Goal: Information Seeking & Learning: Learn about a topic

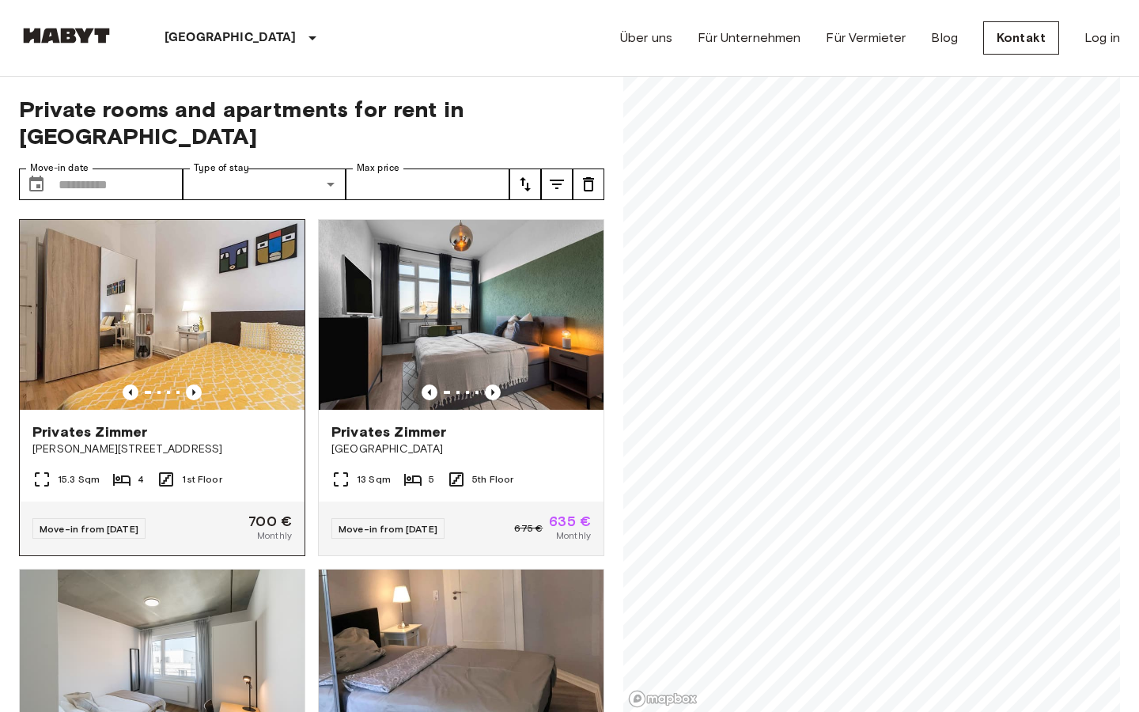
click at [195, 327] on img at bounding box center [162, 315] width 285 height 190
click at [425, 168] on input "Max price" at bounding box center [428, 184] width 164 height 32
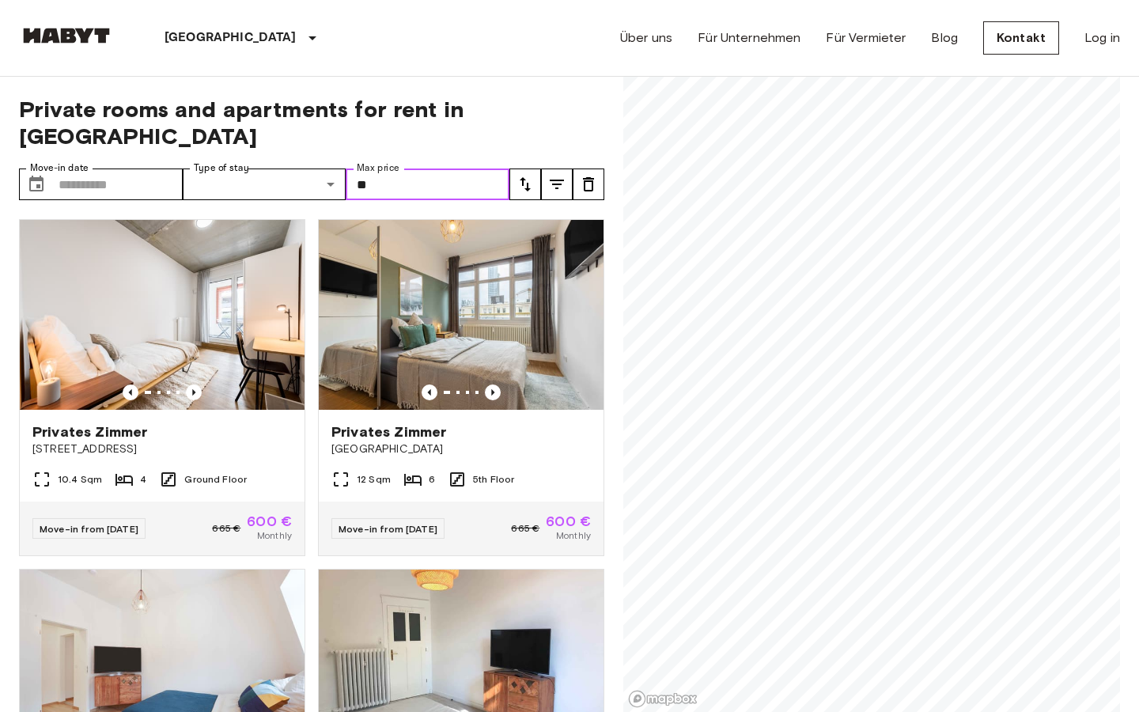
type input "*"
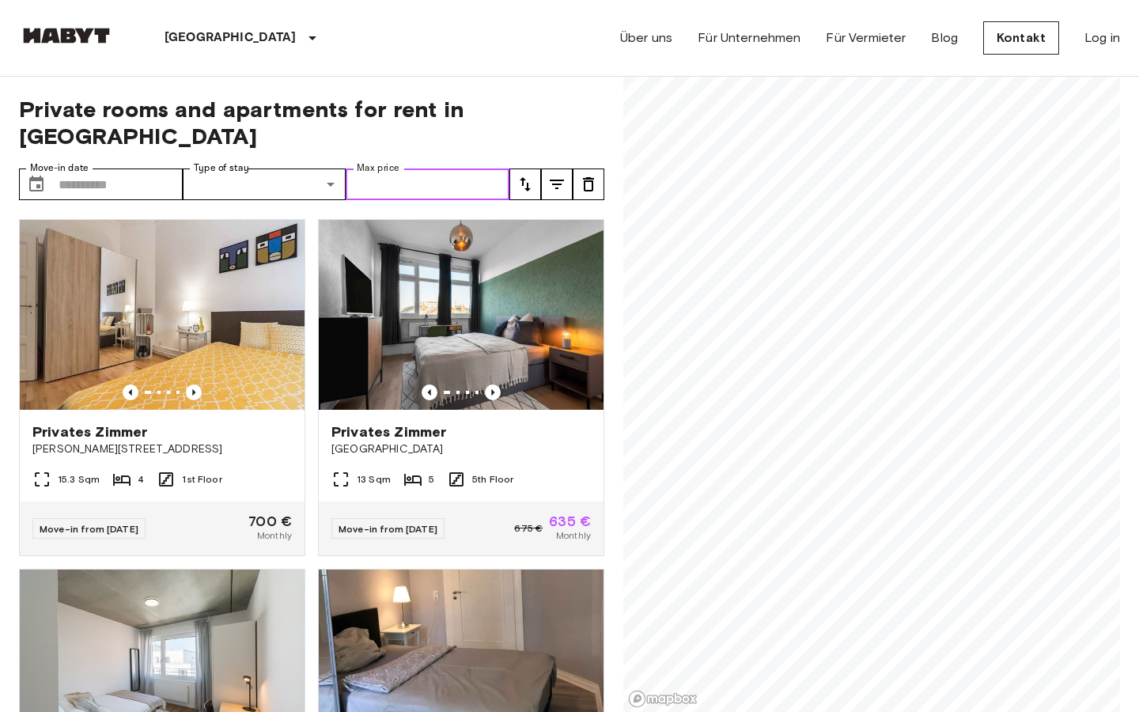
click at [427, 168] on input "Max price" at bounding box center [428, 184] width 164 height 32
type input "***"
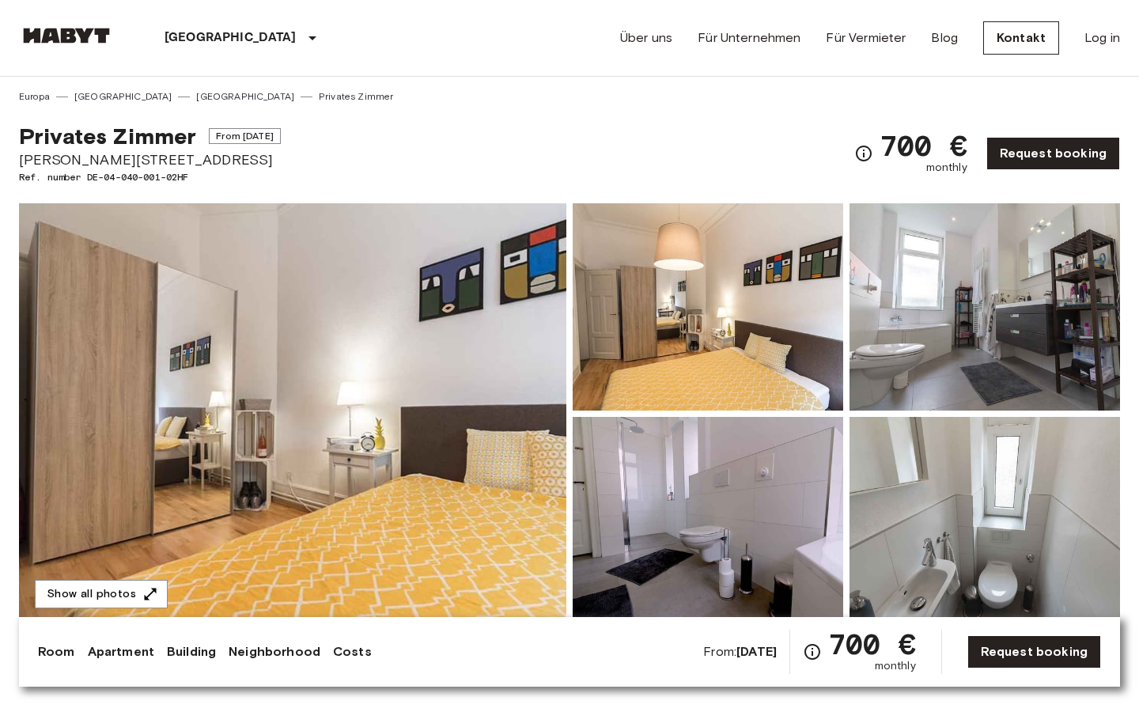
click at [733, 105] on div "Privates Zimmer From Sep 23 2025 Sandweg 27 Ref. number DE-04-040-001-02HF 700 …" at bounding box center [569, 144] width 1101 height 81
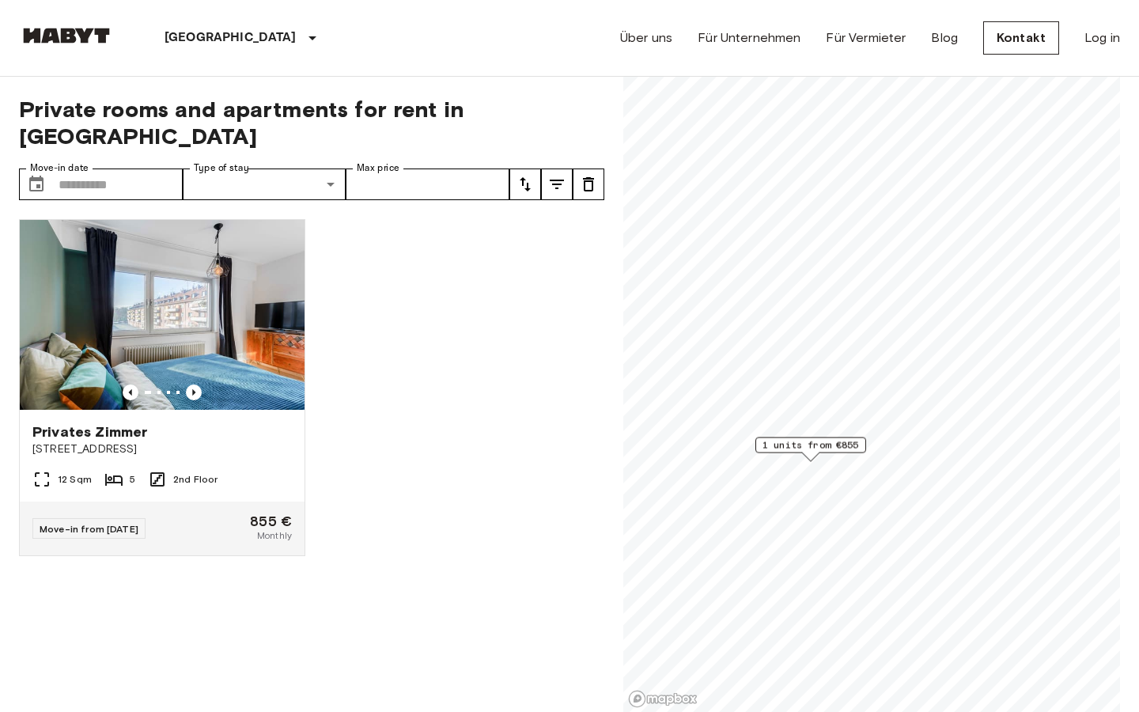
click at [78, 36] on img at bounding box center [66, 36] width 95 height 16
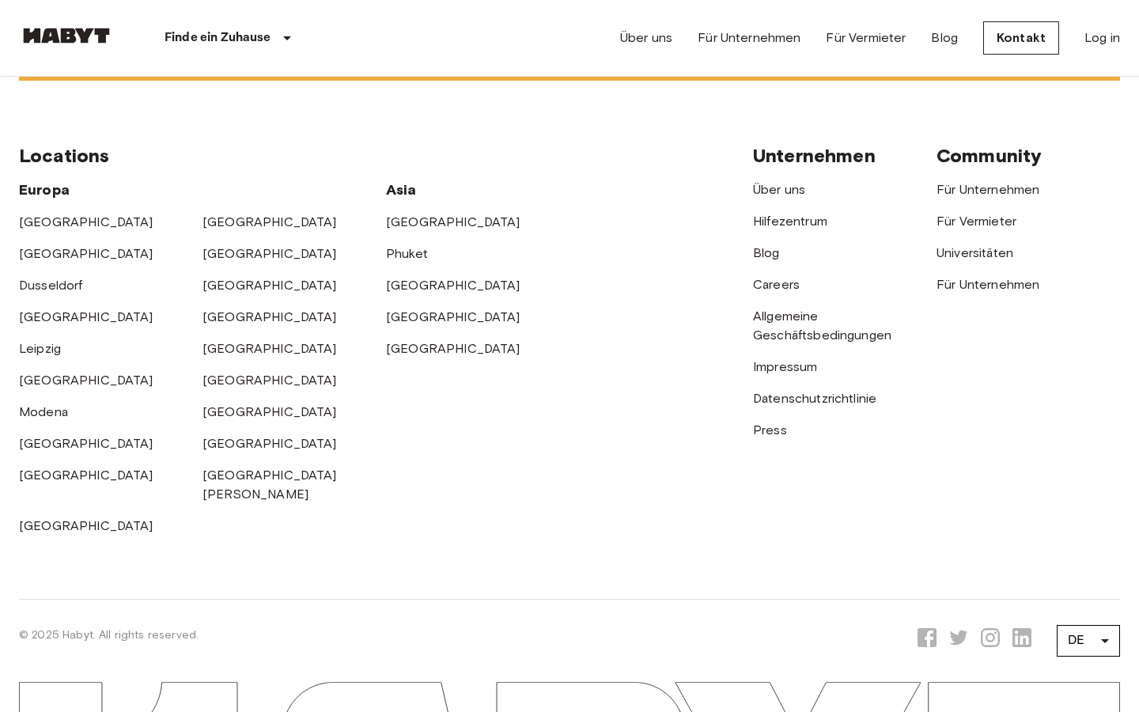
scroll to position [4171, 0]
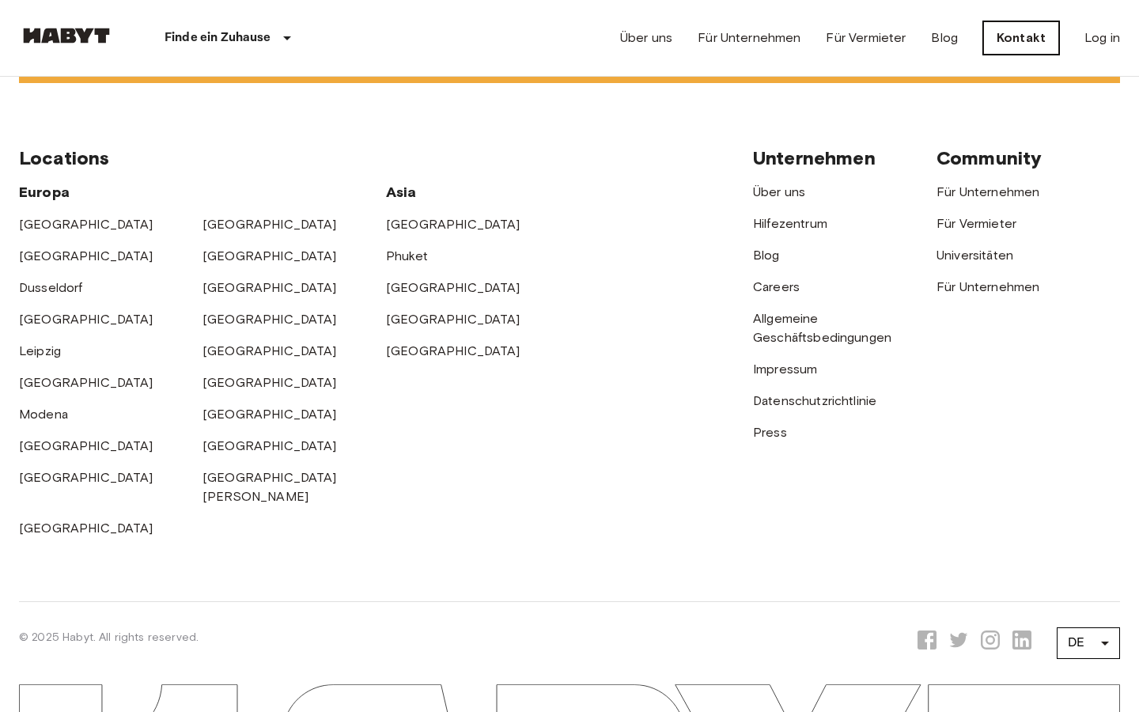
click at [1016, 42] on link "Kontakt" at bounding box center [1021, 37] width 76 height 33
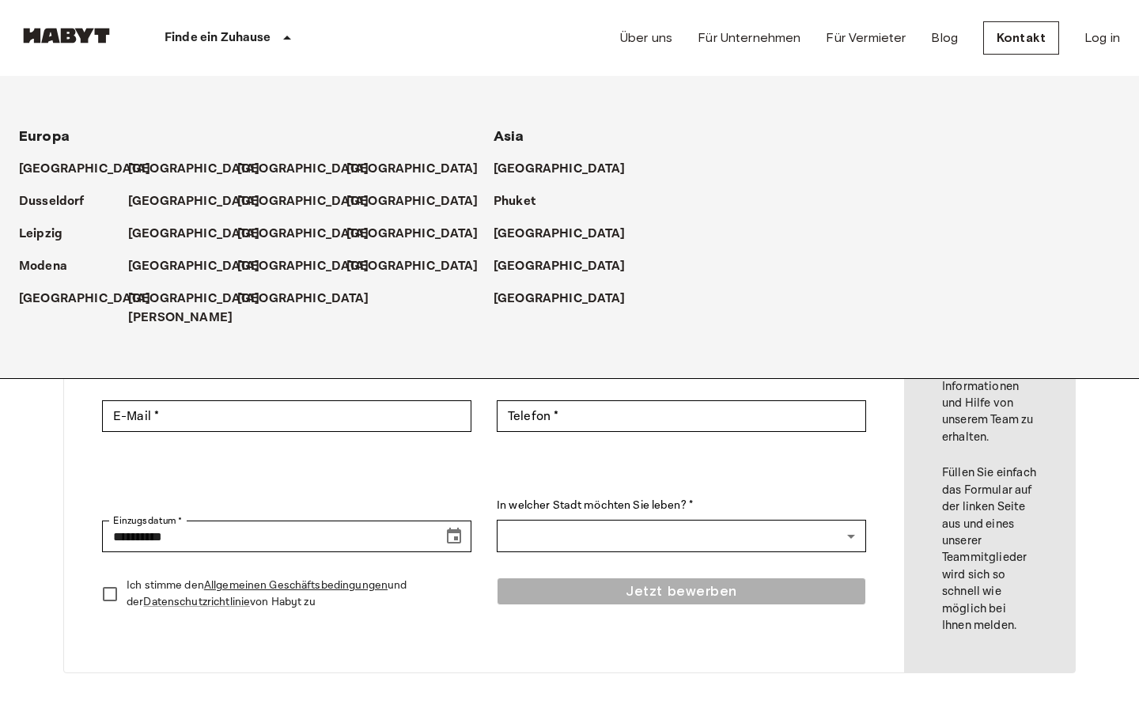
scroll to position [4171, 0]
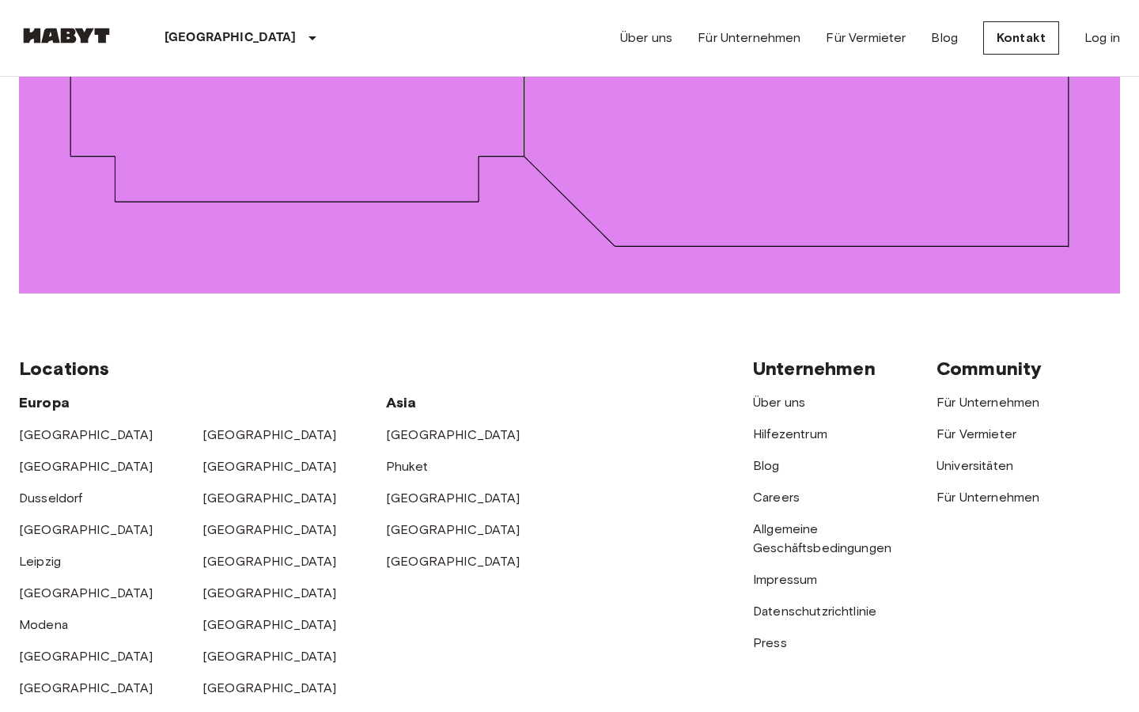
scroll to position [2275, 0]
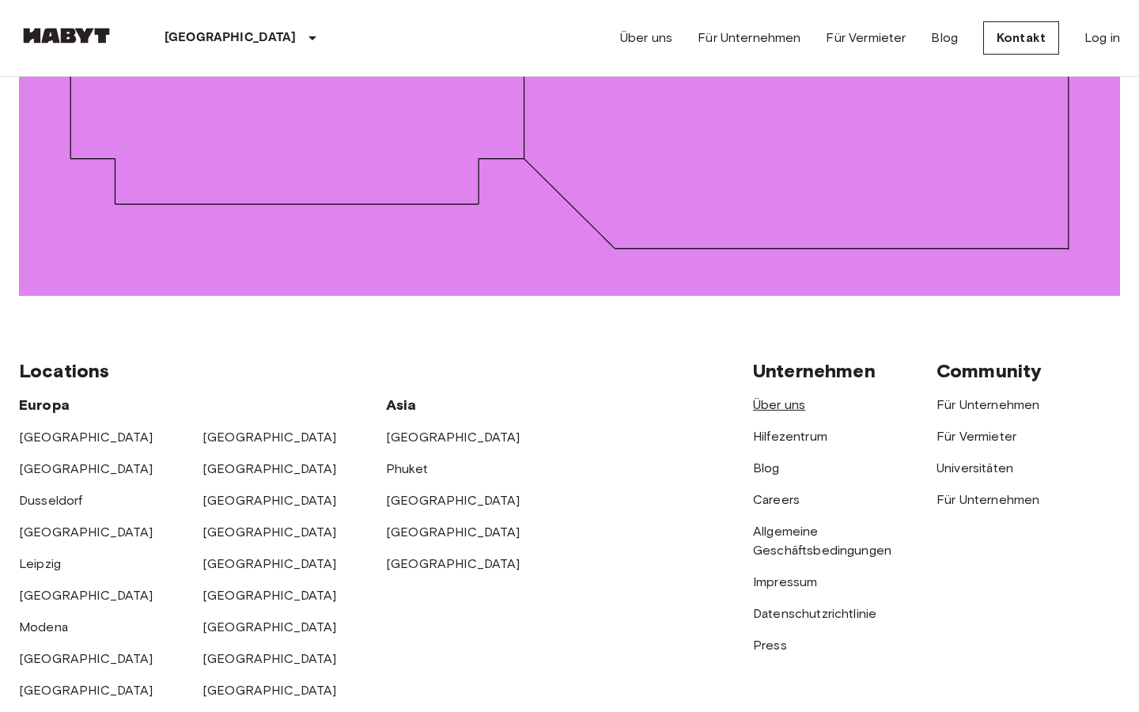
click at [787, 397] on link "Über uns" at bounding box center [779, 404] width 52 height 15
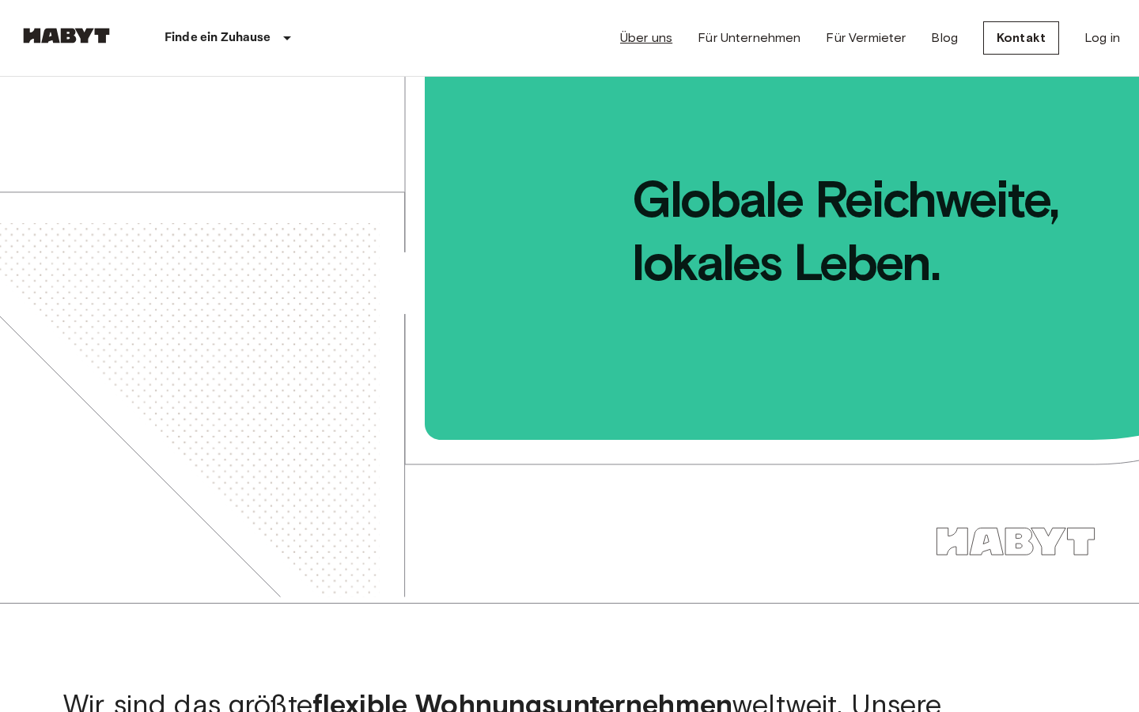
click at [666, 41] on link "Über uns" at bounding box center [646, 37] width 52 height 19
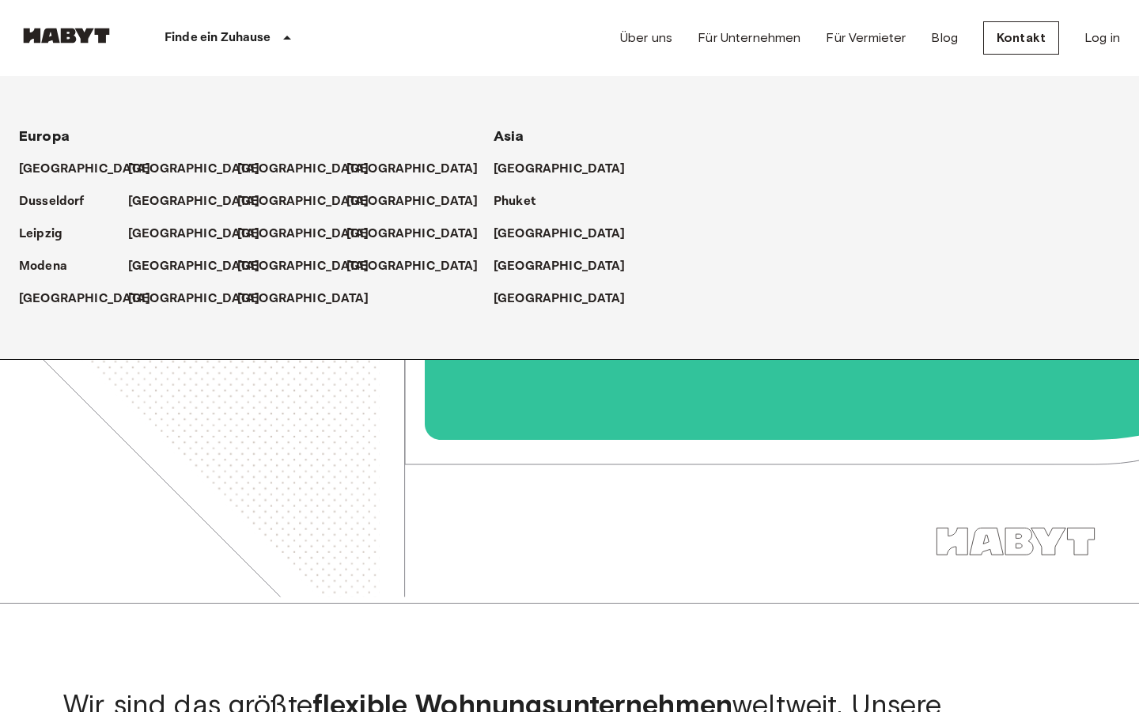
click at [267, 43] on p "Finde ein Zuhause" at bounding box center [218, 37] width 107 height 19
click at [283, 38] on icon at bounding box center [287, 37] width 19 height 19
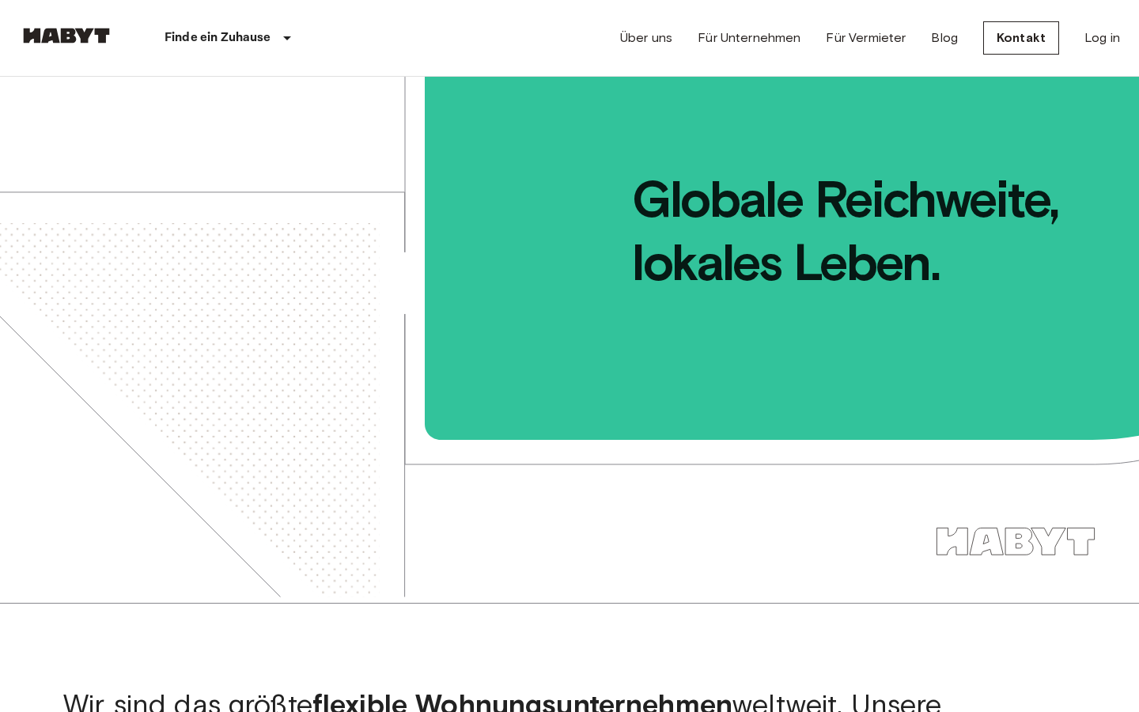
click at [283, 38] on icon at bounding box center [287, 37] width 19 height 19
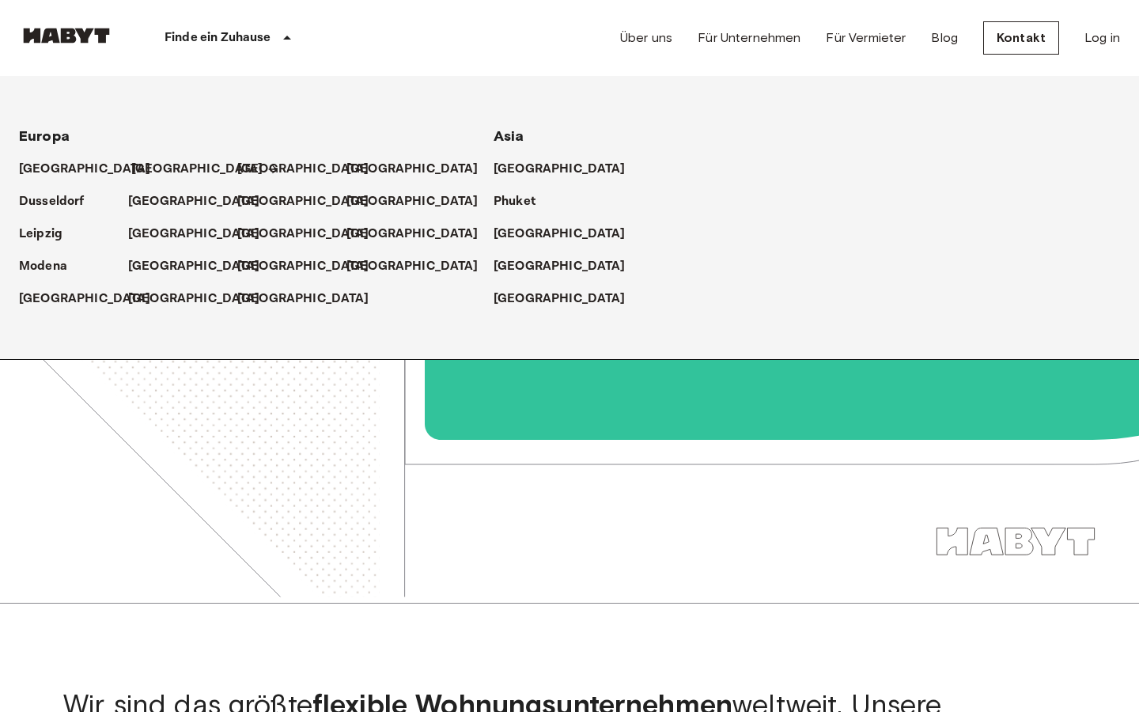
click at [147, 165] on p "[GEOGRAPHIC_DATA]" at bounding box center [197, 169] width 132 height 19
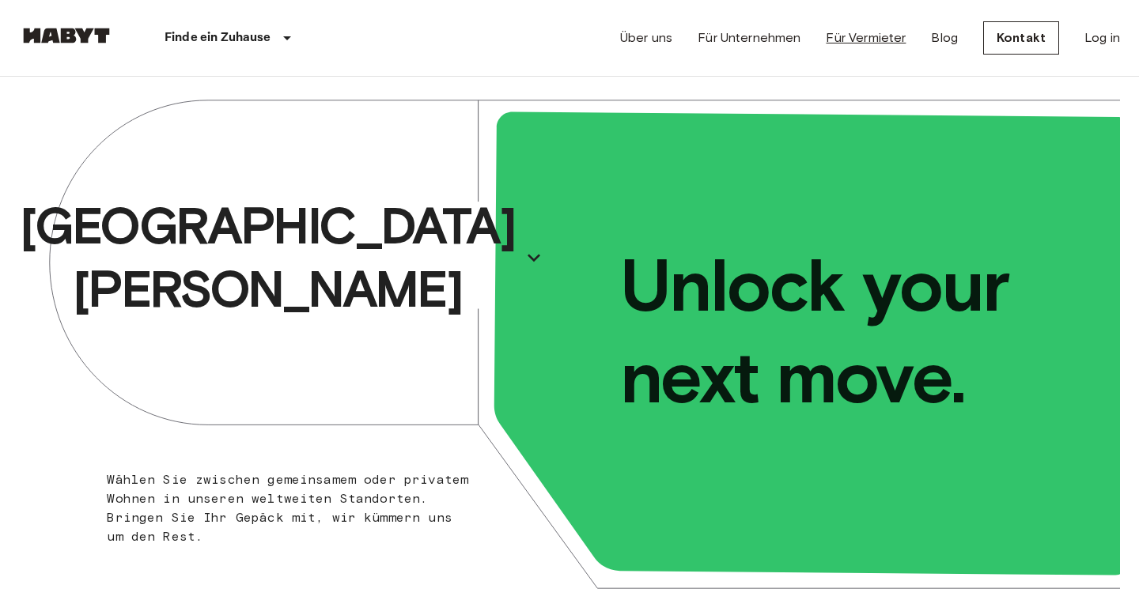
click at [883, 46] on link "Für Vermieter" at bounding box center [866, 37] width 80 height 19
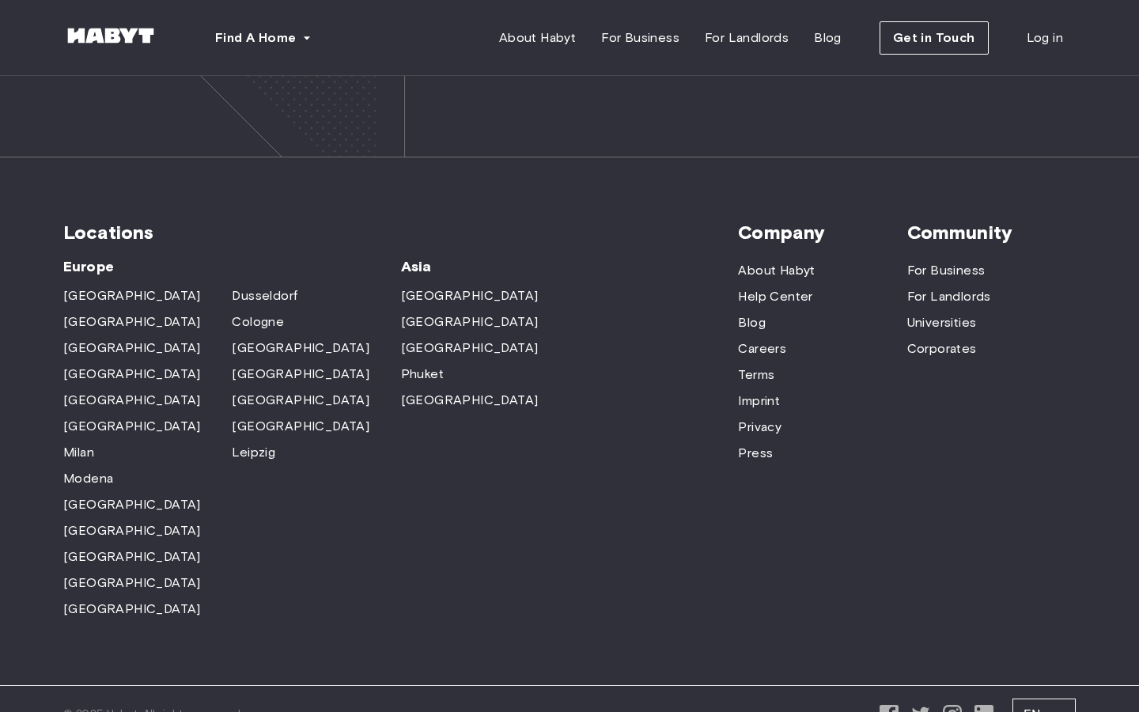
scroll to position [4832, 0]
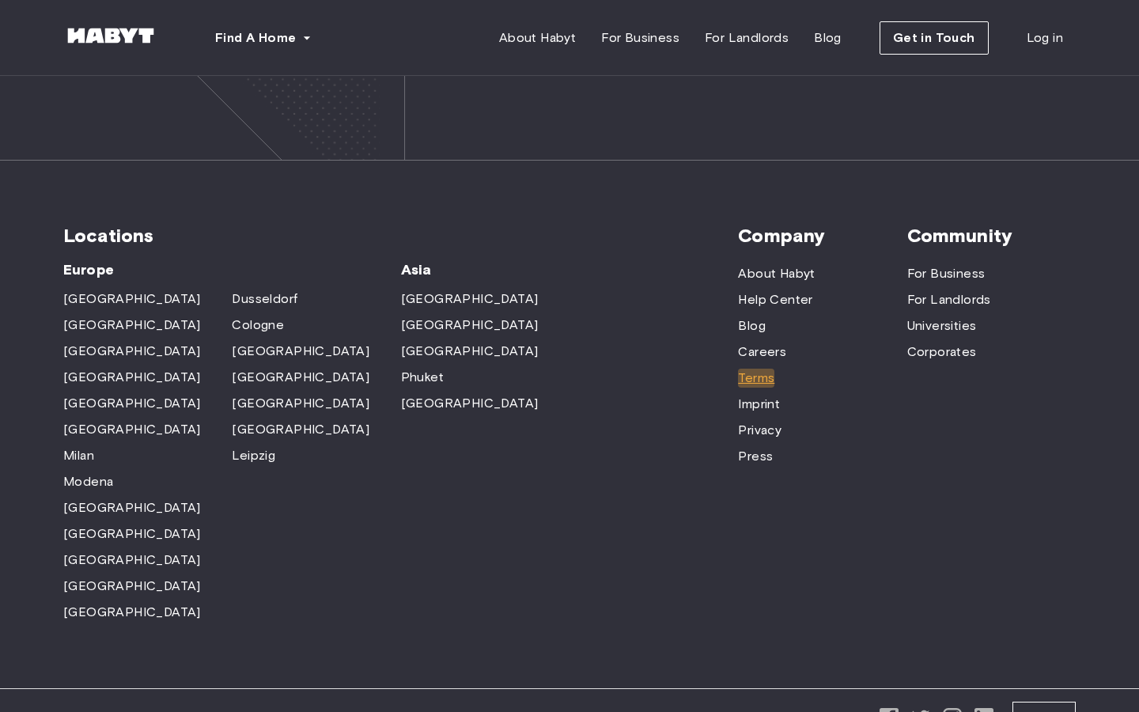
click at [749, 369] on span "Terms" at bounding box center [756, 378] width 36 height 19
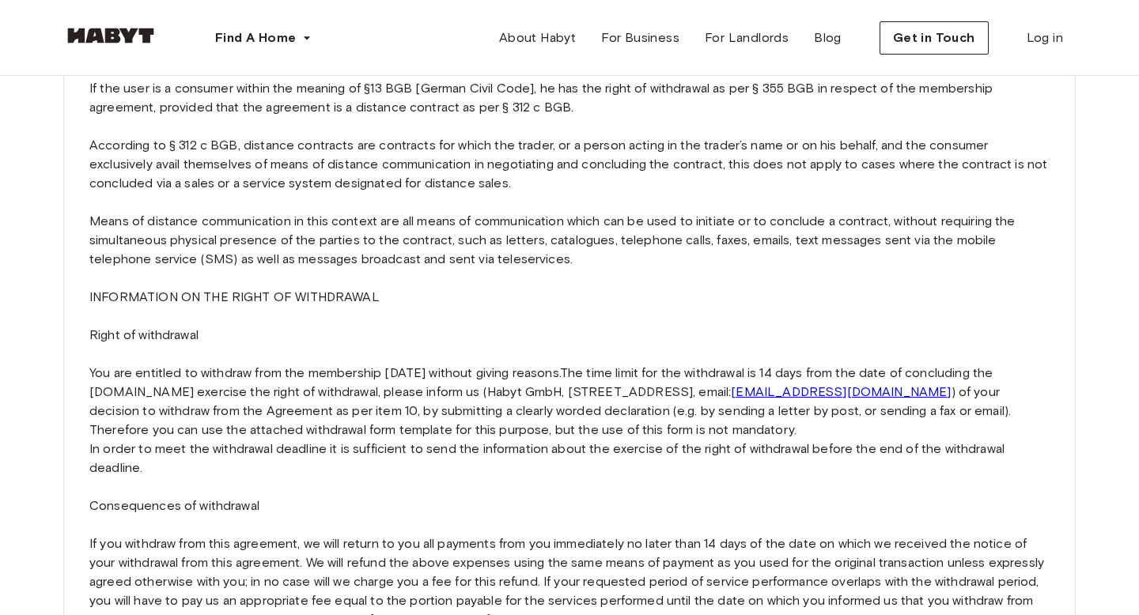
scroll to position [3472, 0]
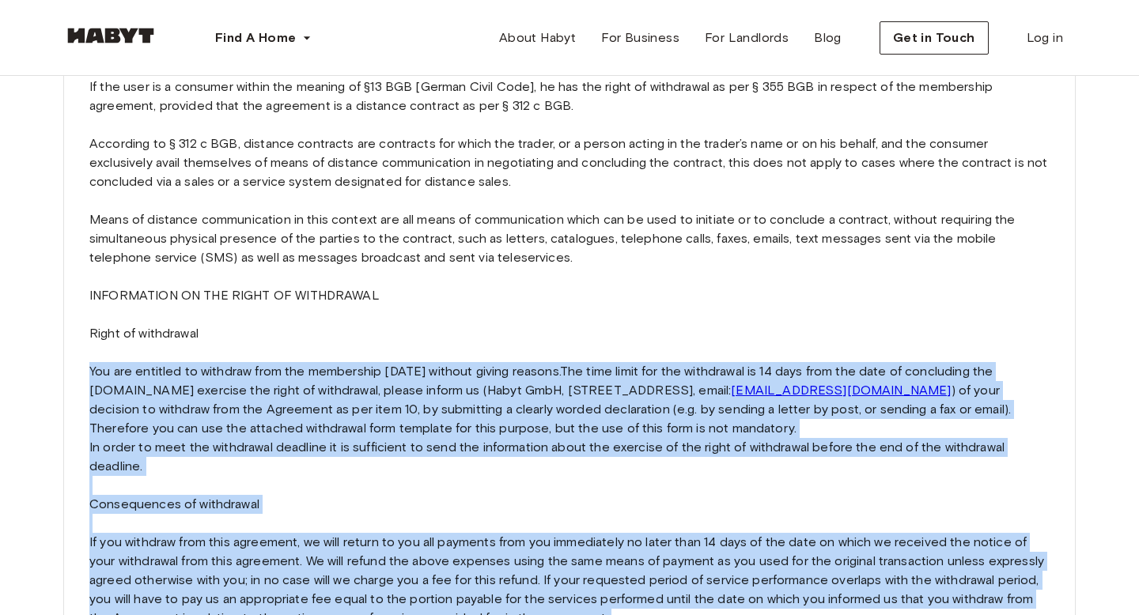
drag, startPoint x: 86, startPoint y: 292, endPoint x: 722, endPoint y: 562, distance: 691.0
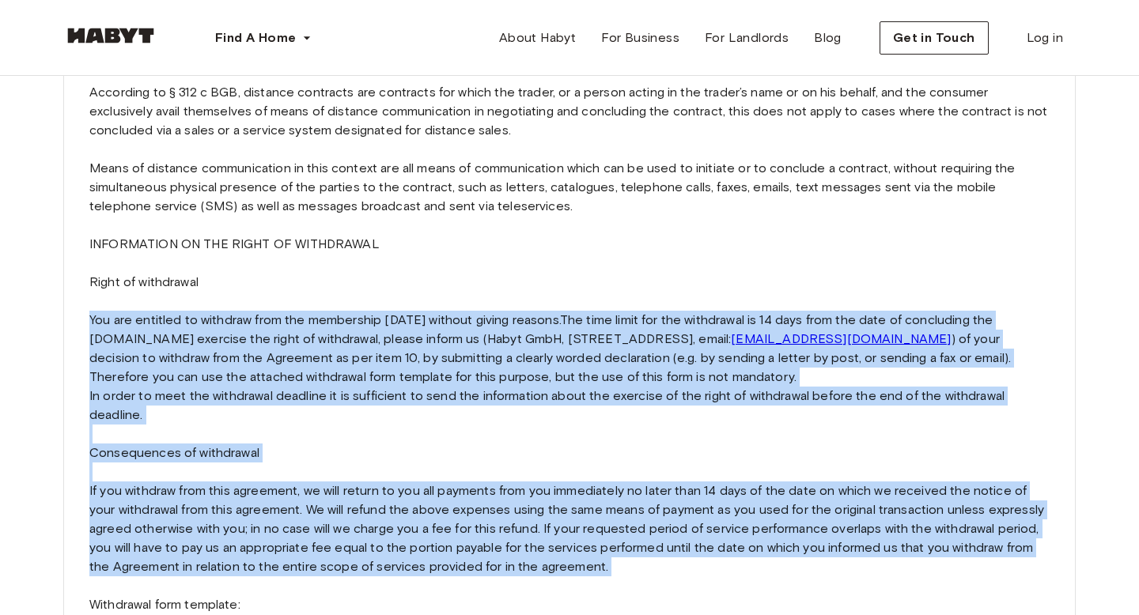
scroll to position [3458, 0]
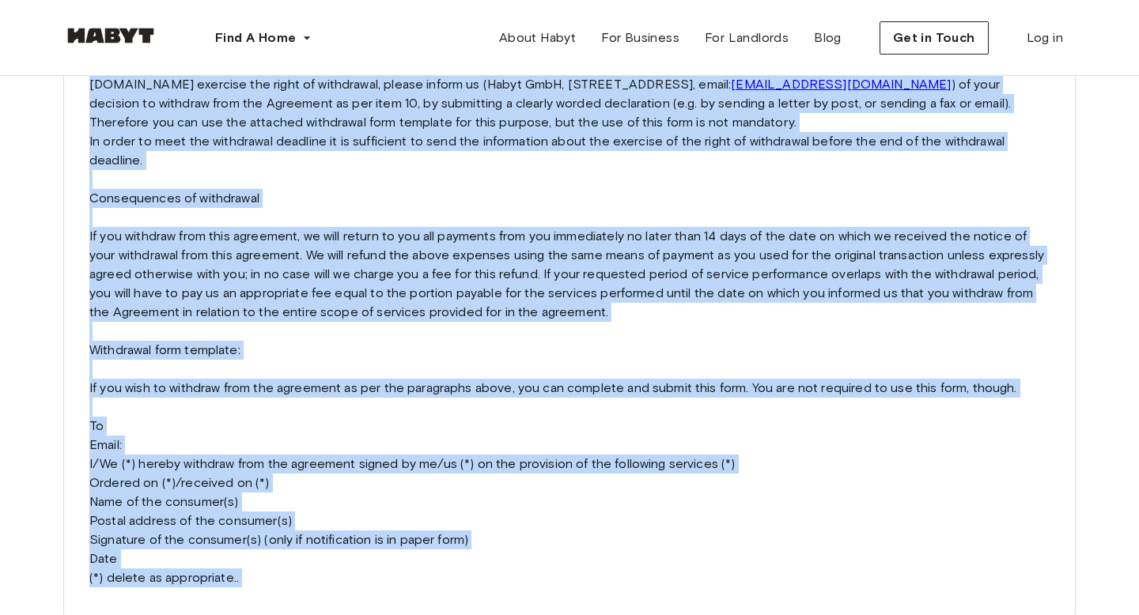
scroll to position [3809, 0]
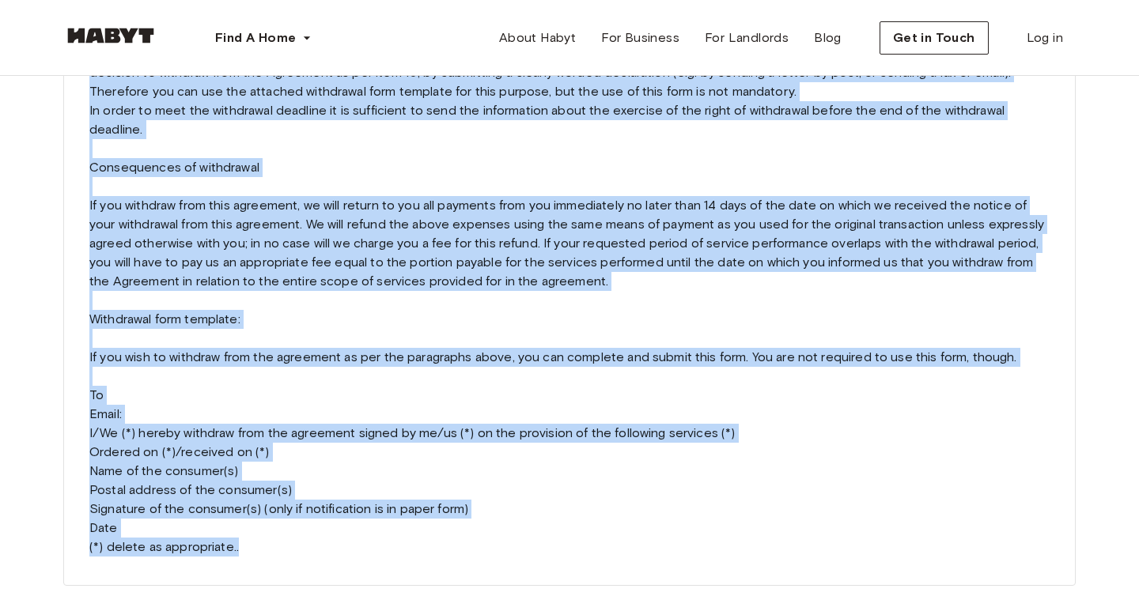
drag, startPoint x: 92, startPoint y: 253, endPoint x: 361, endPoint y: 468, distance: 345.0
copy p "NFORMATION ON THE RIGHT OF WITHDRAWAL Right of withdrawal You are entitled to w…"
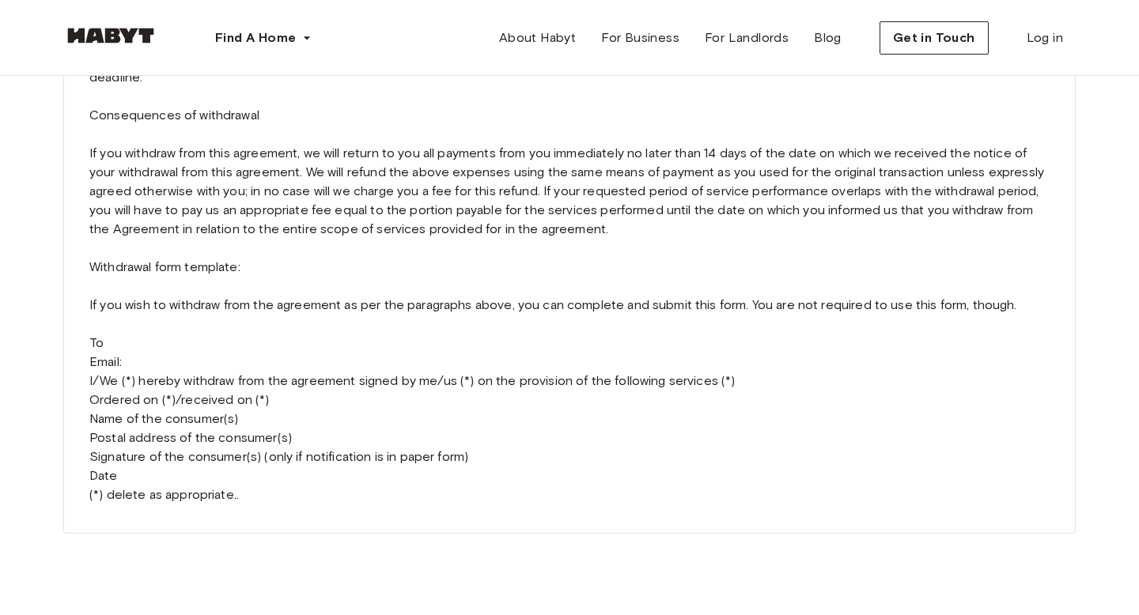
scroll to position [3777, 0]
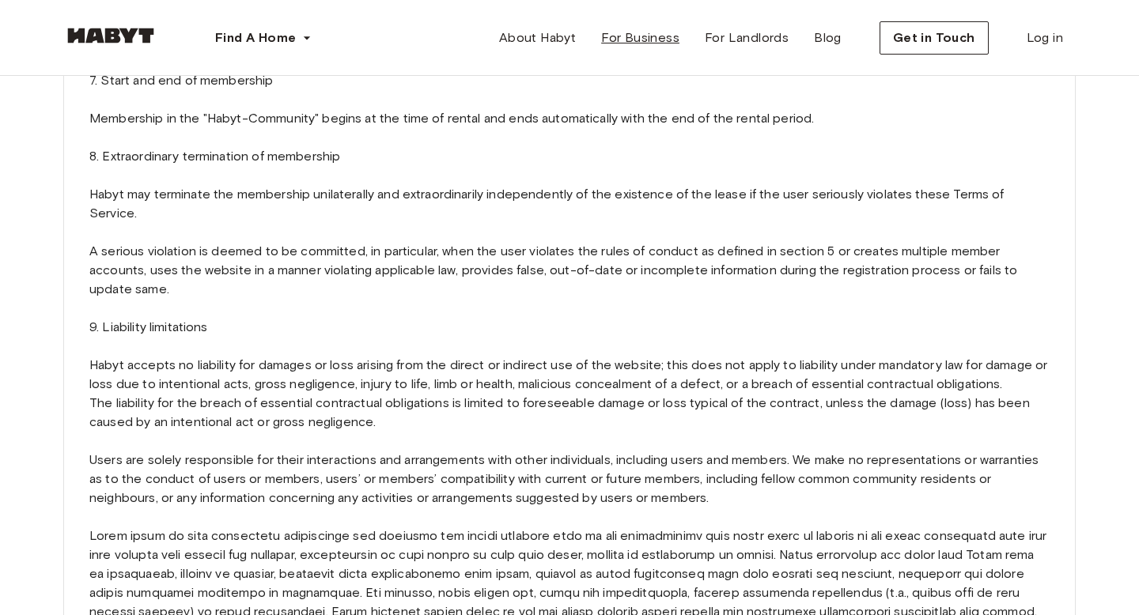
scroll to position [3194, 0]
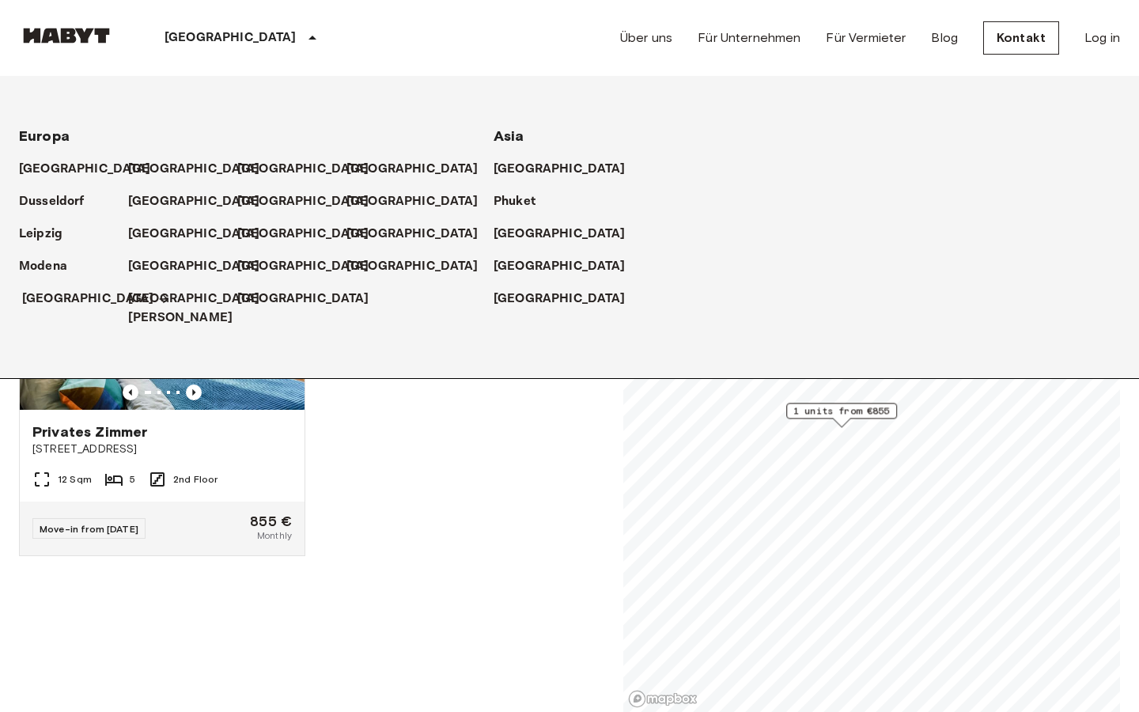
click at [48, 294] on p "[GEOGRAPHIC_DATA]" at bounding box center [88, 298] width 132 height 19
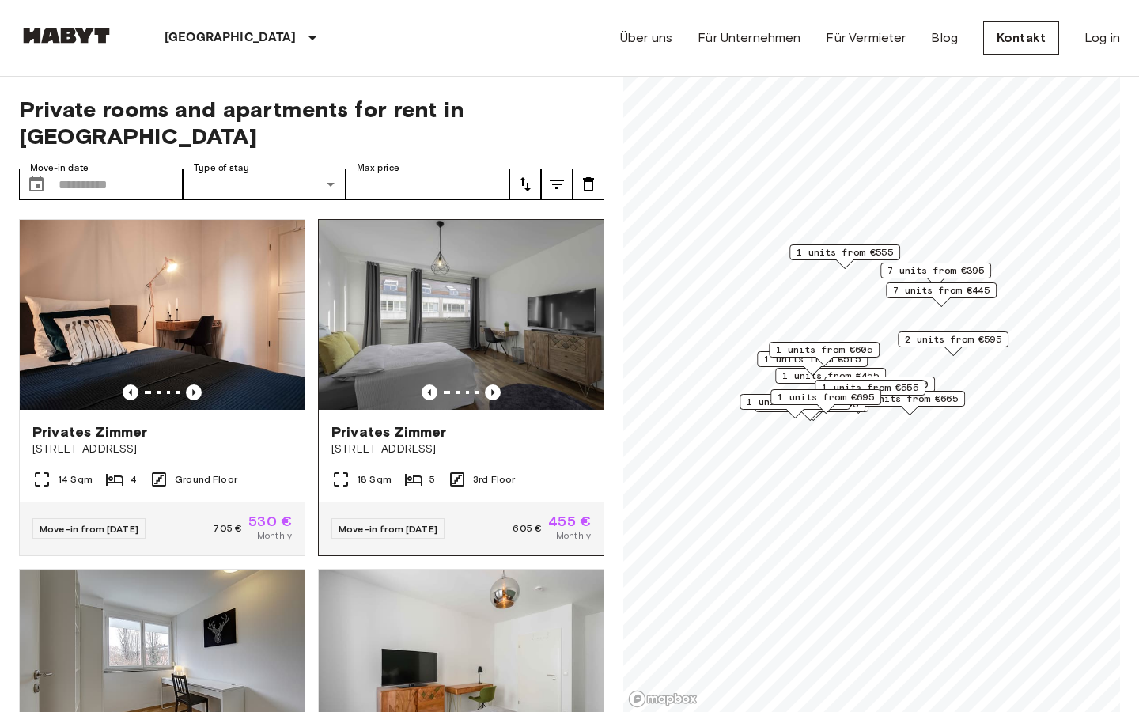
click at [465, 329] on img at bounding box center [461, 315] width 285 height 190
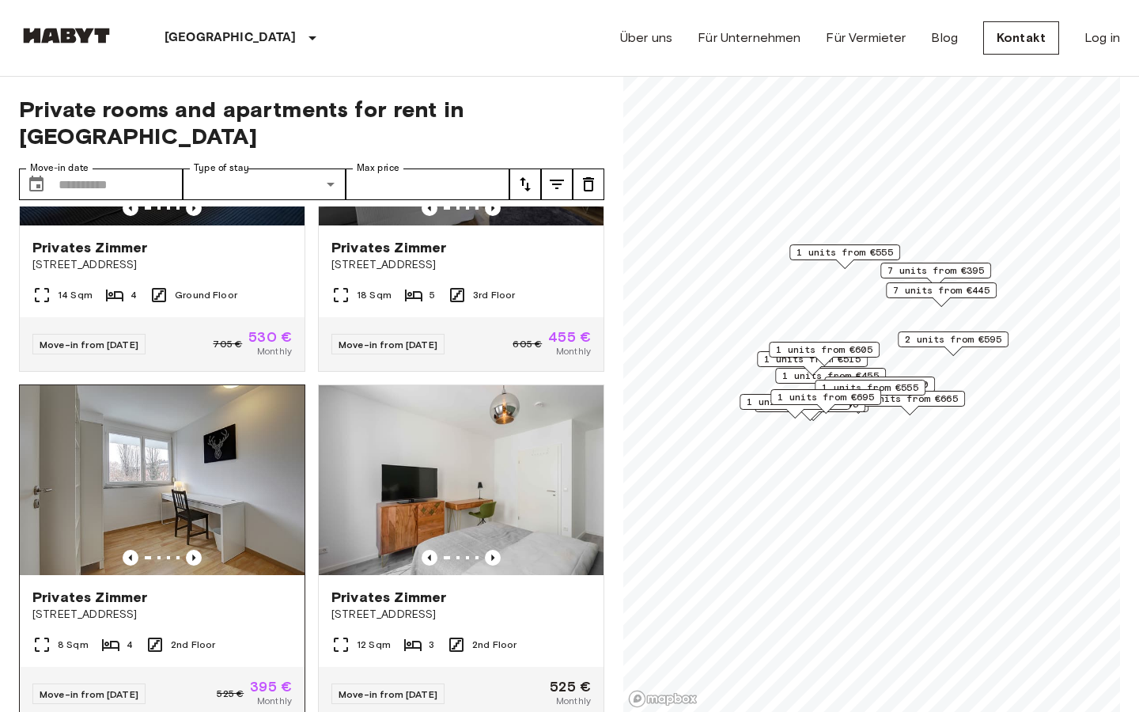
scroll to position [248, 0]
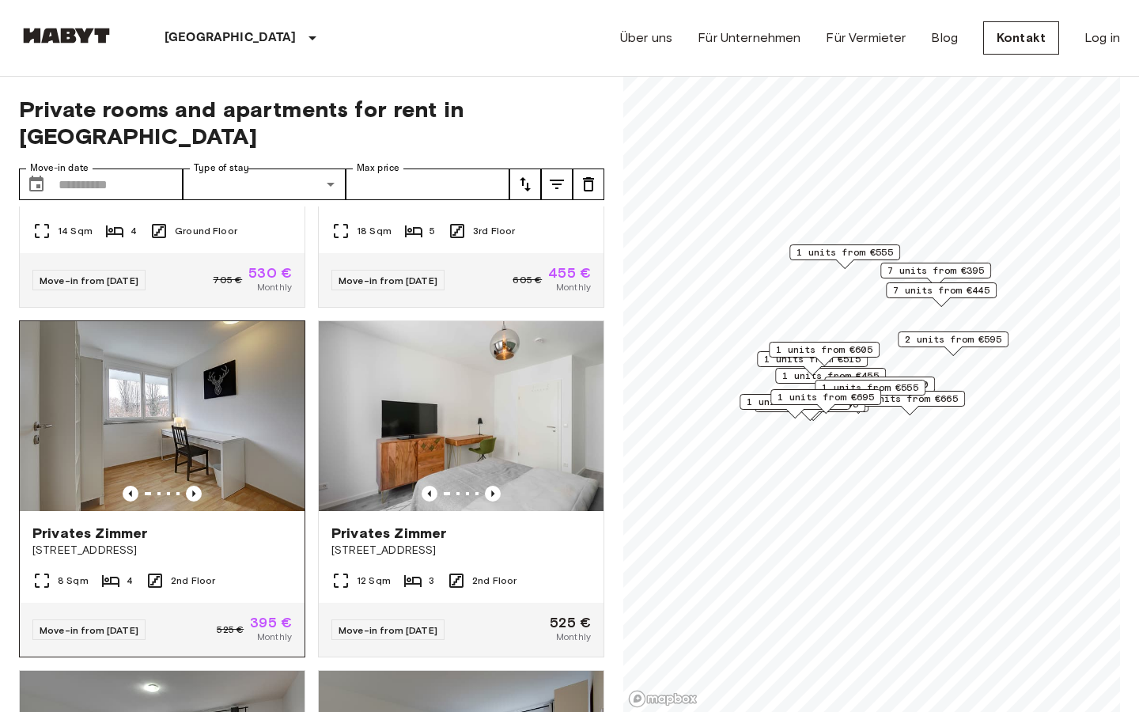
click at [255, 362] on img at bounding box center [162, 416] width 285 height 190
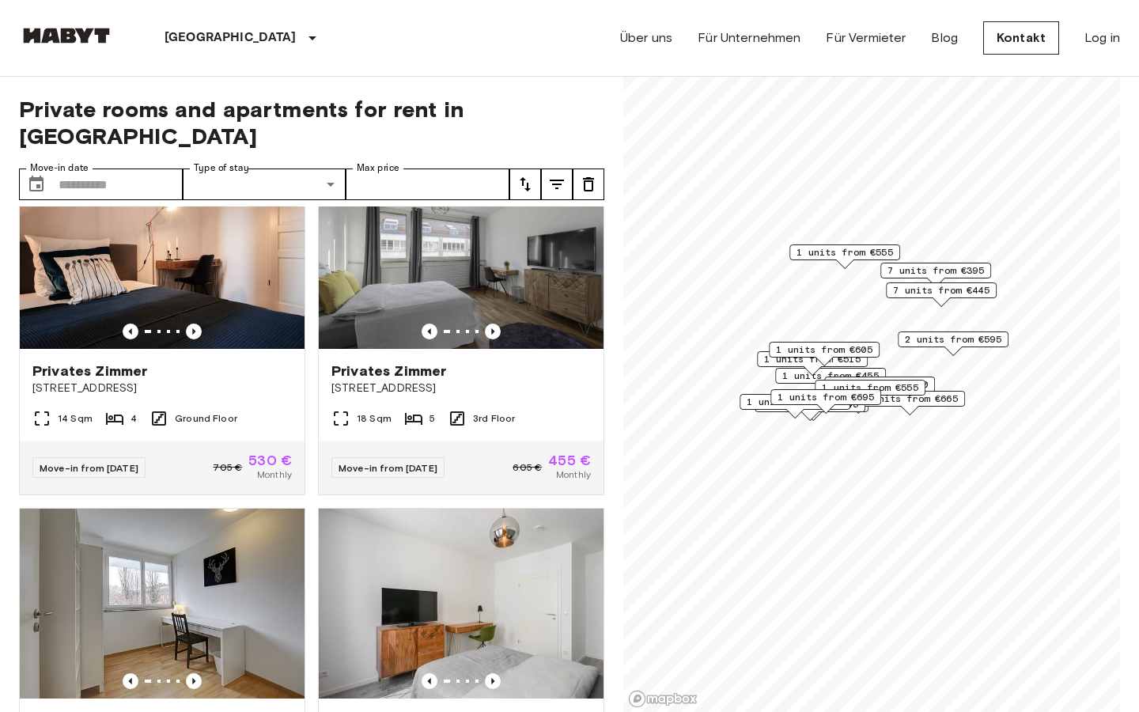
scroll to position [0, 0]
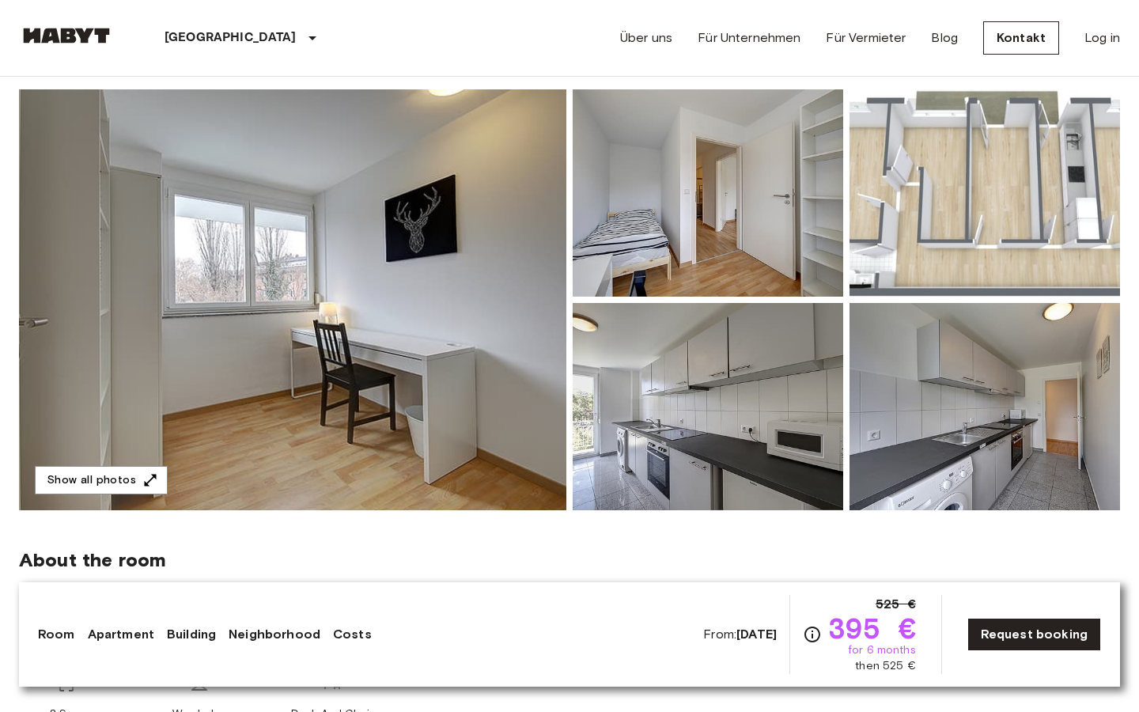
scroll to position [117, 0]
